Goal: Transaction & Acquisition: Subscribe to service/newsletter

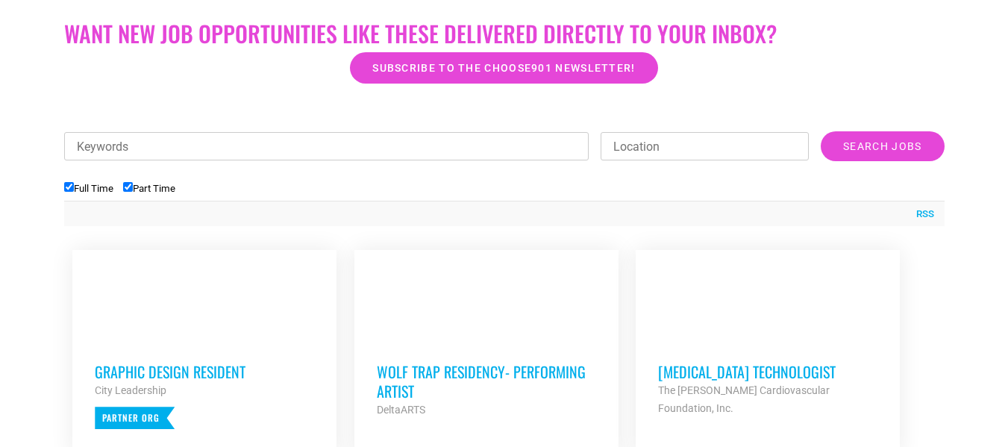
scroll to position [373, 0]
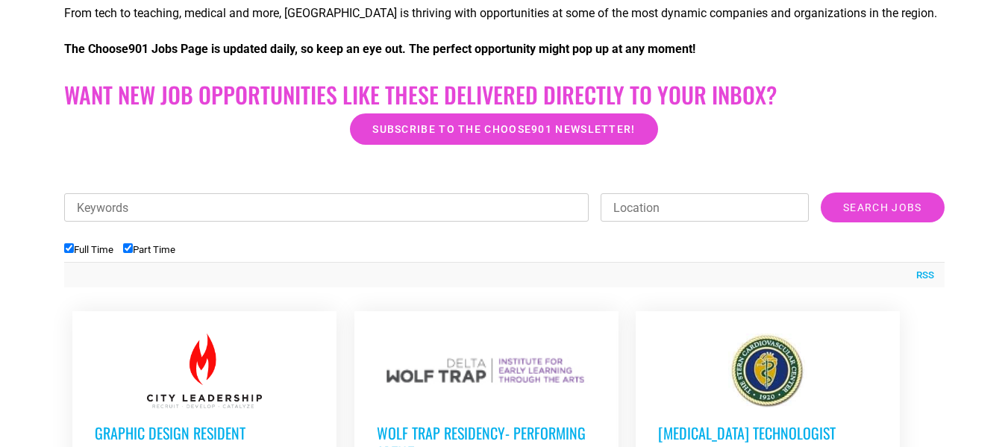
click at [131, 247] on input "Part Time" at bounding box center [128, 248] width 10 height 10
checkbox input "false"
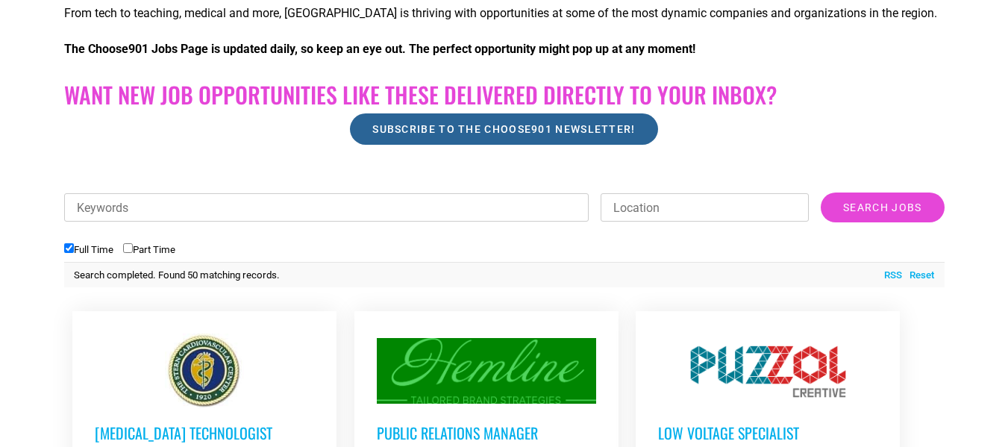
click at [463, 130] on span "Subscribe to the Choose901 newsletter!" at bounding box center [503, 129] width 263 height 10
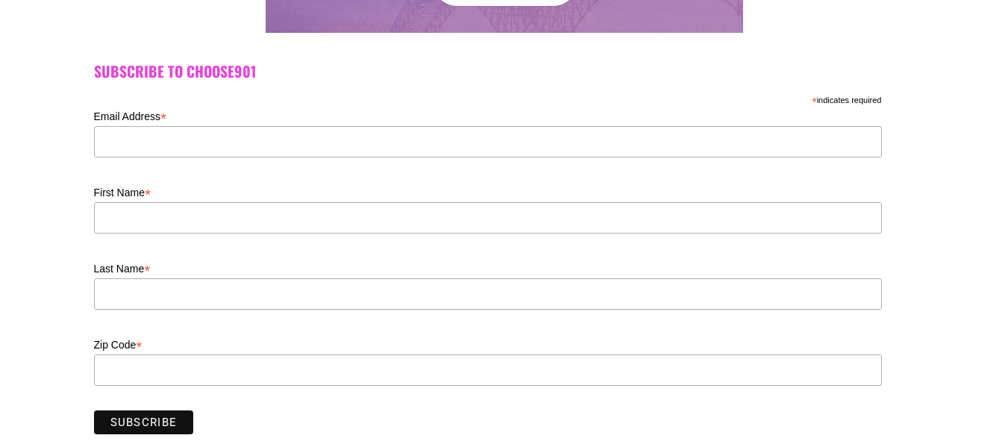
scroll to position [448, 0]
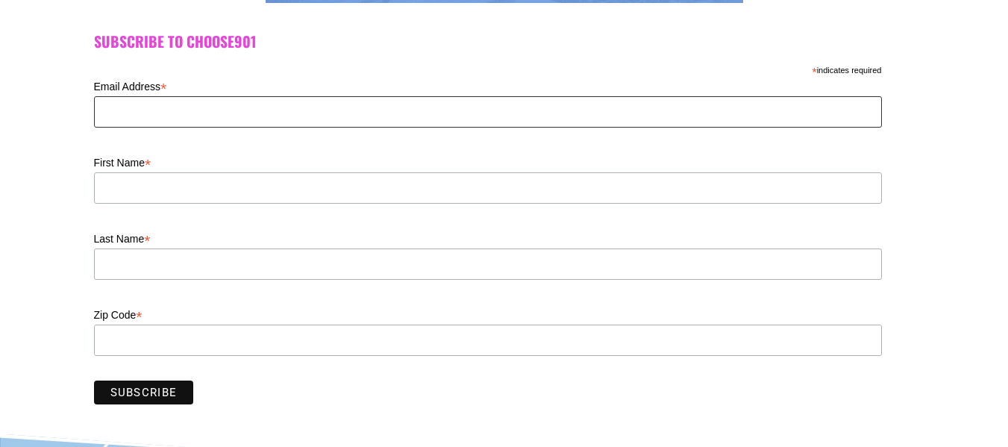
click at [152, 105] on input "Email Address *" at bounding box center [488, 111] width 788 height 31
type input "[EMAIL_ADDRESS][DOMAIN_NAME]"
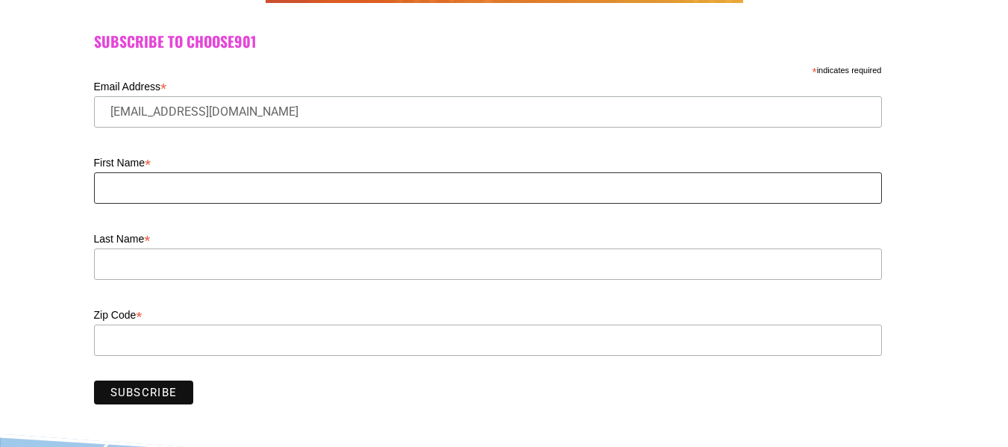
type input "[PERSON_NAME]"
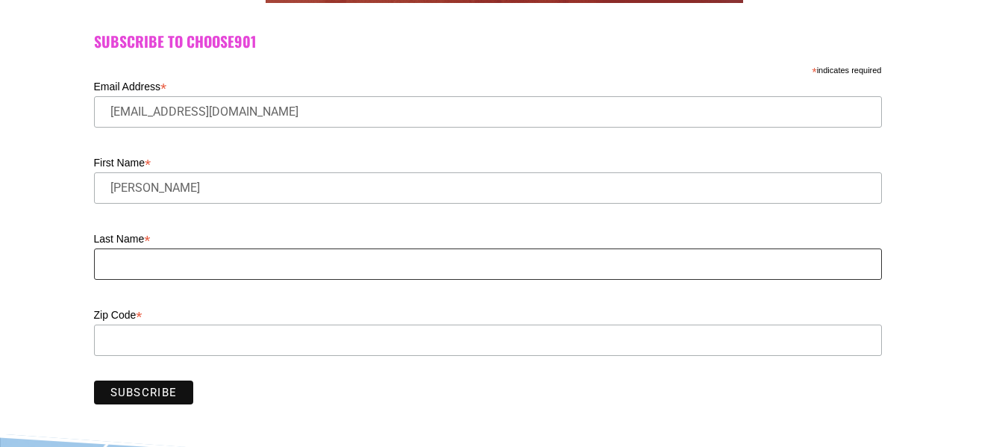
type input "Staub"
type input "38117"
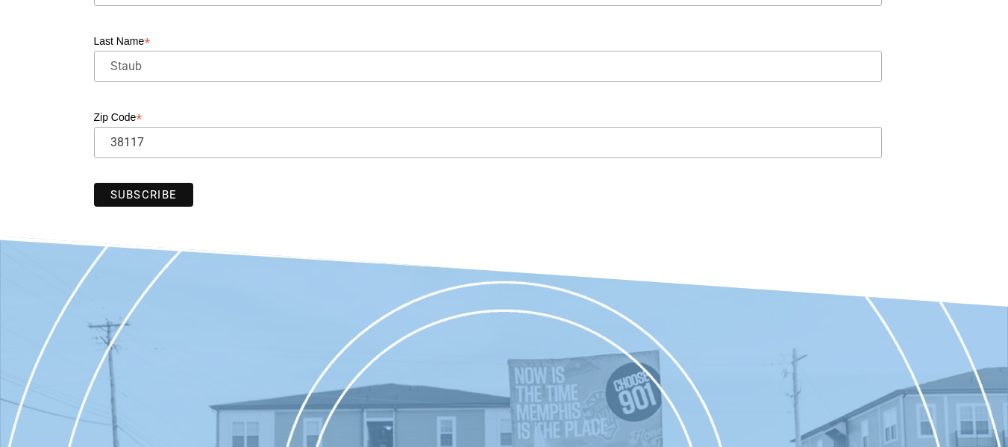
scroll to position [672, 0]
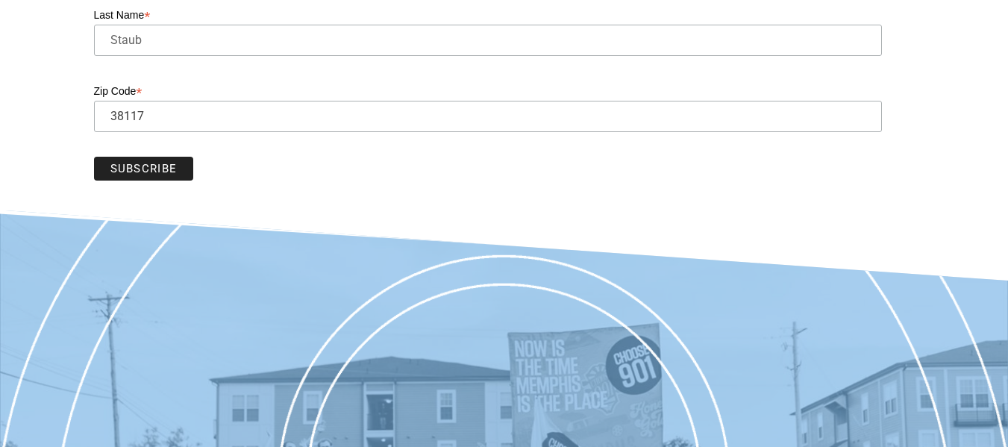
click at [134, 169] on input "Subscribe" at bounding box center [144, 169] width 100 height 24
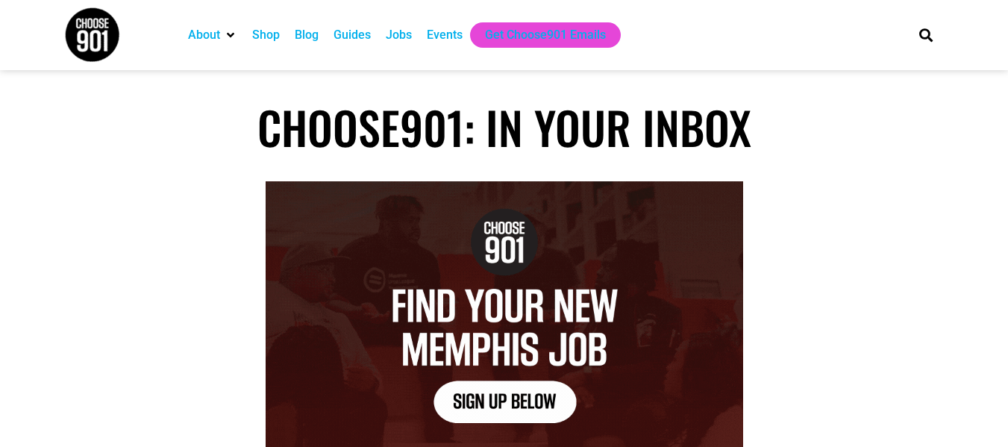
scroll to position [0, 0]
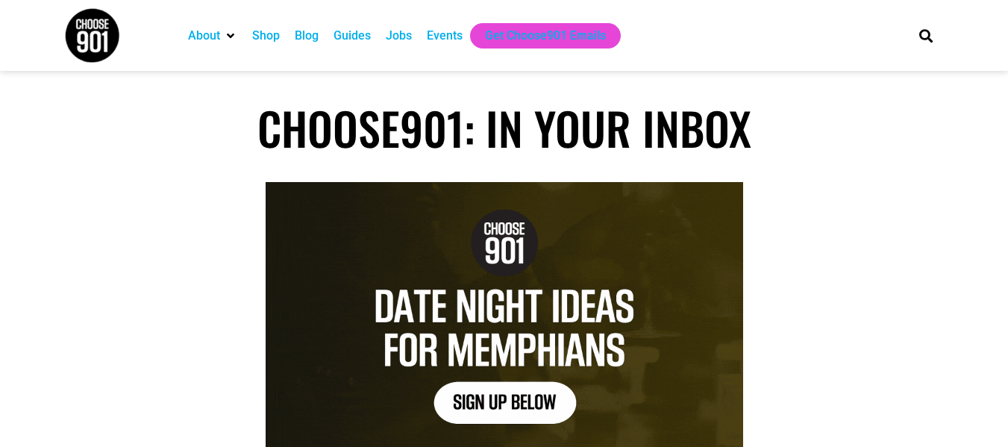
click at [401, 36] on div "Jobs" at bounding box center [399, 36] width 26 height 18
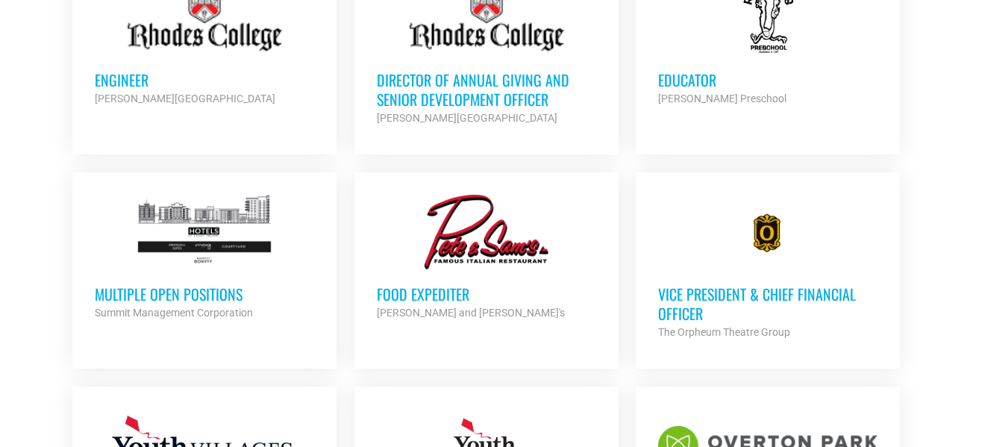
scroll to position [1269, 0]
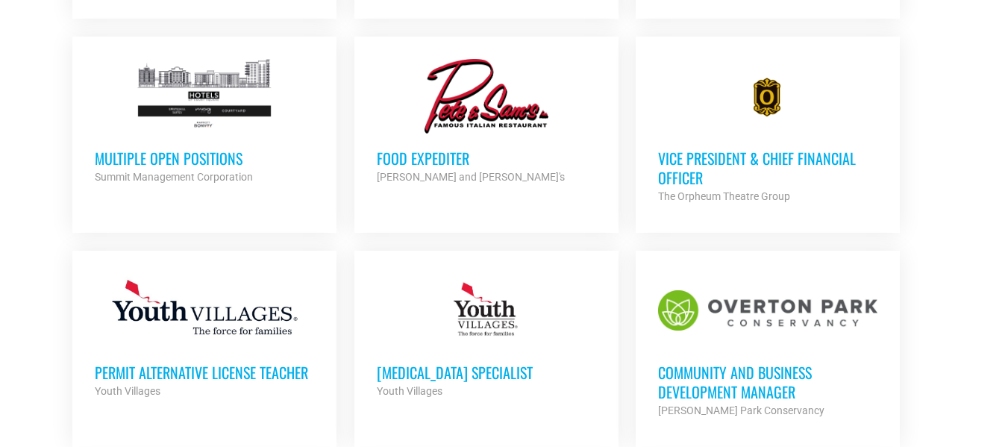
click at [145, 149] on h3 "Multiple Open Positions" at bounding box center [204, 158] width 219 height 19
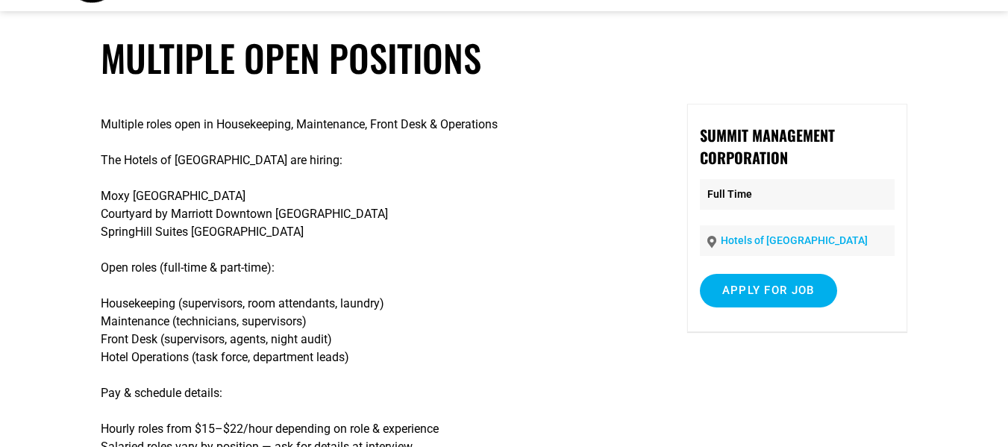
scroll to position [149, 0]
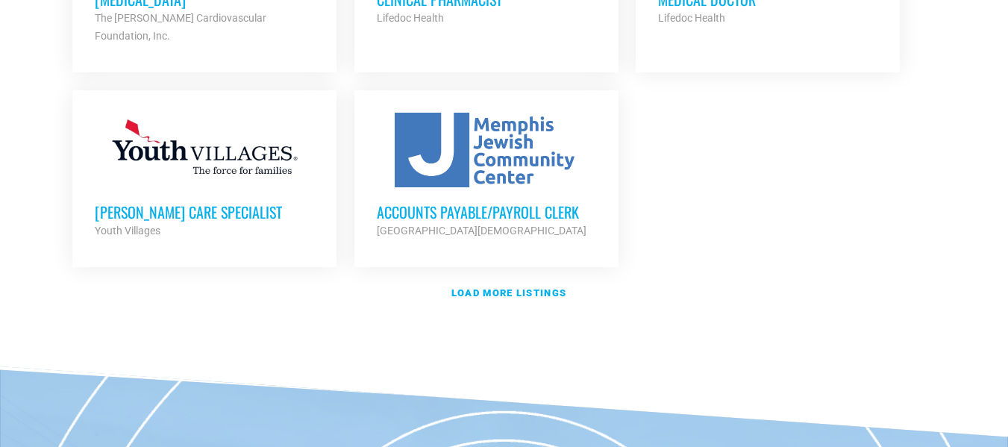
scroll to position [1866, 0]
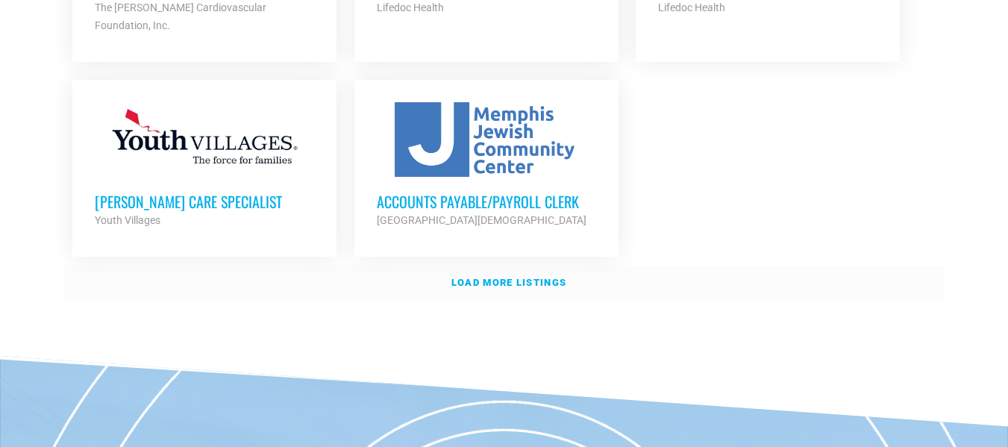
click at [506, 277] on strong "Load more listings" at bounding box center [509, 282] width 115 height 11
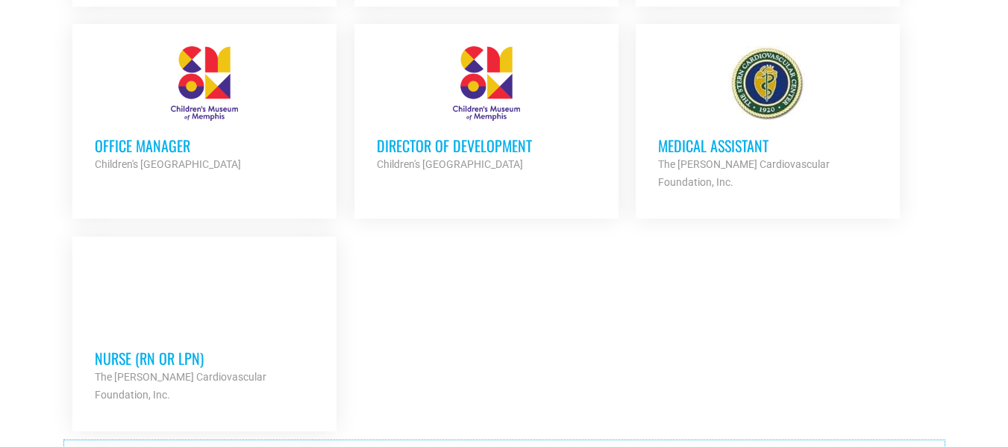
scroll to position [3210, 0]
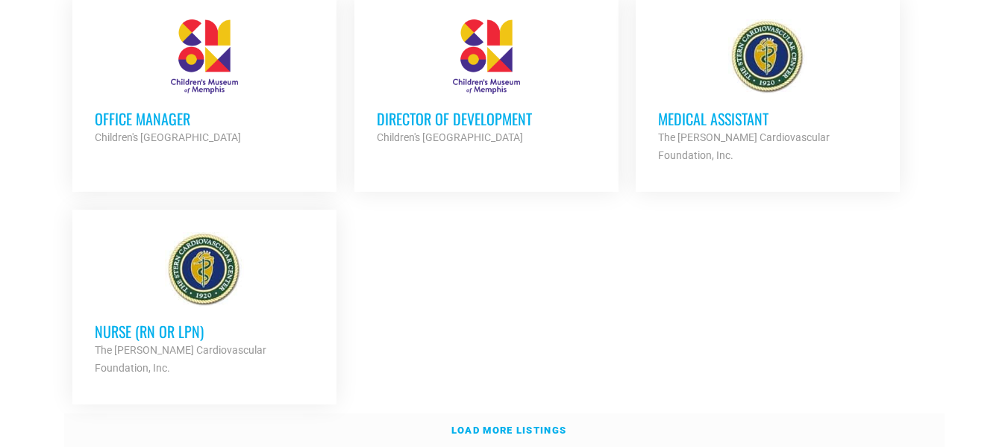
click at [516, 425] on strong "Load more listings" at bounding box center [509, 430] width 115 height 11
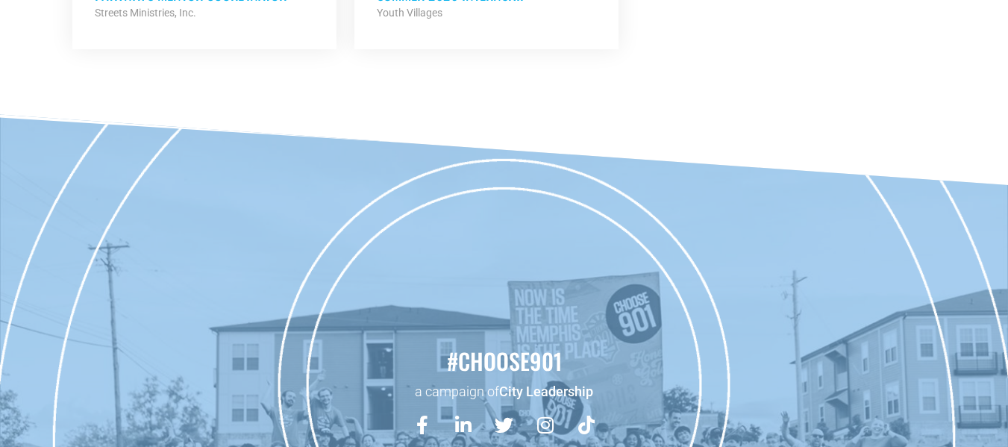
scroll to position [0, 0]
